Goal: Entertainment & Leisure: Browse casually

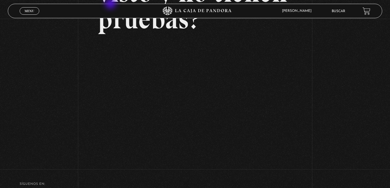
scroll to position [96, 0]
click at [197, 41] on article "Setiembre 24 - 830pm CR Qué juran haber visto y no tienen pruebas?" at bounding box center [195, 45] width 195 height 209
click at [373, 95] on div "Volver Setiembre 24 - 830pm CR Qué juran haber visto y no tienen pruebas?" at bounding box center [195, 43] width 390 height 240
click at [307, 150] on div "Volver Setiembre 24 - 830pm CR Qué juran haber visto y no tienen pruebas?" at bounding box center [195, 43] width 390 height 240
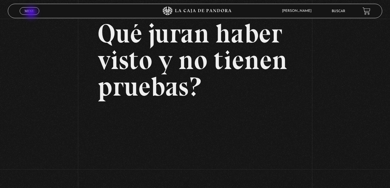
click at [32, 13] on link "Menu Cerrar" at bounding box center [30, 11] width 20 height 8
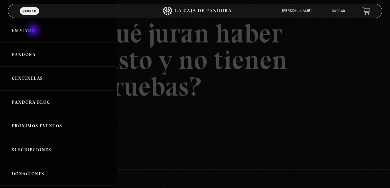
click at [34, 28] on link "En vivos" at bounding box center [58, 31] width 117 height 24
